Goal: Information Seeking & Learning: Learn about a topic

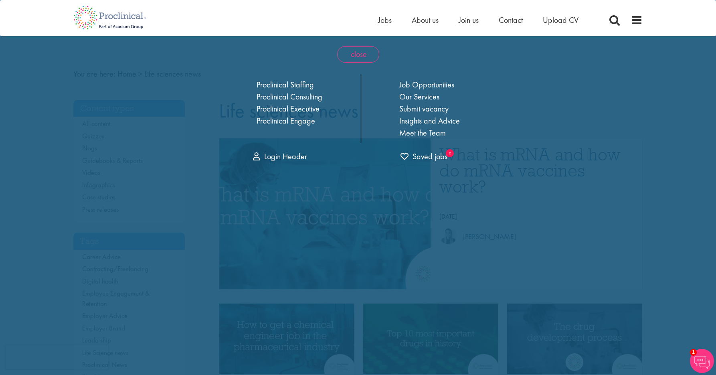
click at [357, 53] on span "close" at bounding box center [358, 54] width 42 height 16
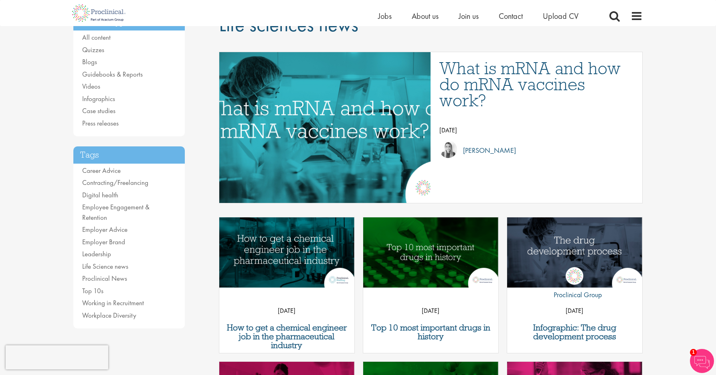
scroll to position [40, 0]
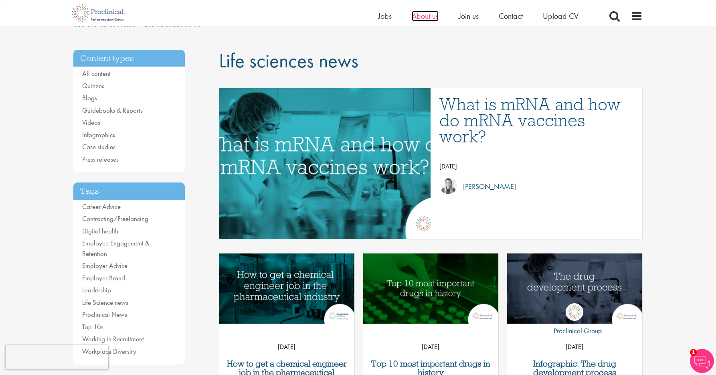
click at [424, 17] on span "About us" at bounding box center [425, 16] width 27 height 10
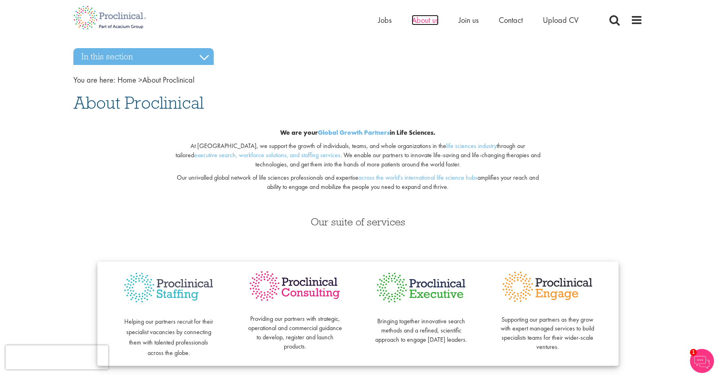
click at [437, 19] on span "About us" at bounding box center [425, 20] width 27 height 10
click at [474, 25] on li "Join us" at bounding box center [469, 20] width 20 height 12
click at [468, 16] on span "Join us" at bounding box center [469, 20] width 20 height 10
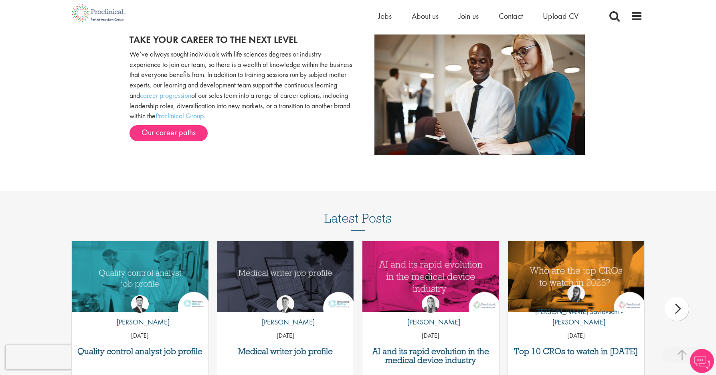
scroll to position [851, 0]
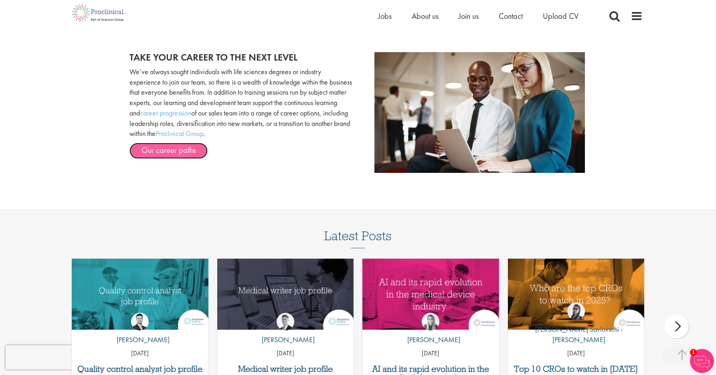
click at [178, 149] on link "Our career paths" at bounding box center [169, 151] width 78 height 16
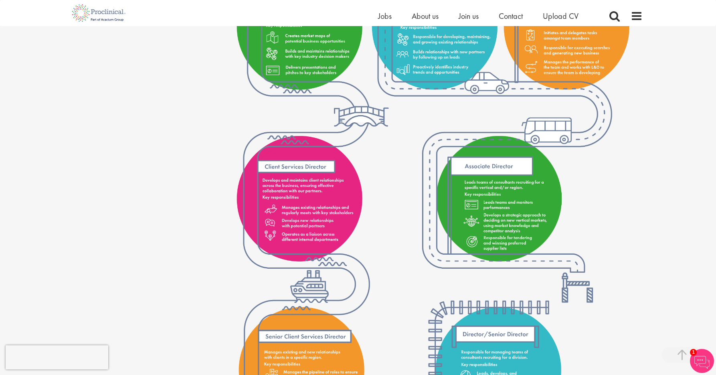
scroll to position [1003, 0]
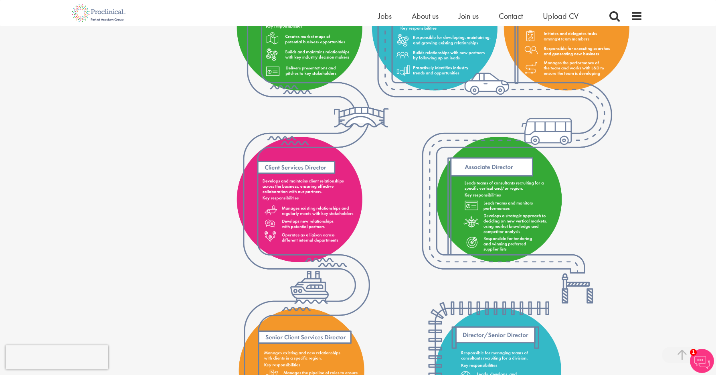
drag, startPoint x: 148, startPoint y: 126, endPoint x: 152, endPoint y: 216, distance: 89.9
click at [148, 126] on div "Content types Quizzes Blogs Guidebooks & Reports Videos Infographics Case studi…" at bounding box center [357, 160] width 581 height 2154
